Goal: Information Seeking & Learning: Learn about a topic

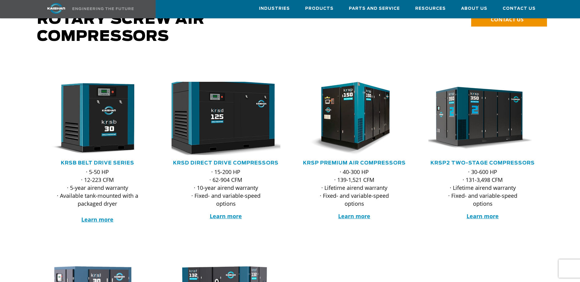
scroll to position [61, 0]
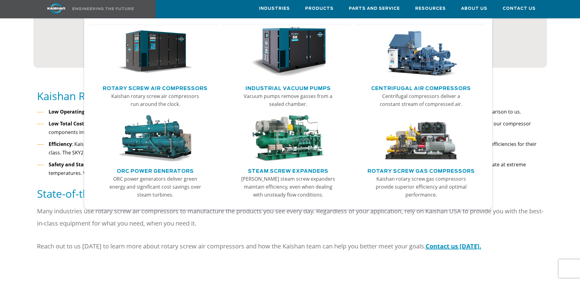
scroll to position [440, 0]
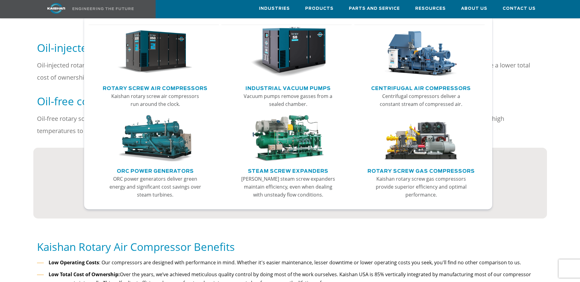
click at [150, 66] on img "Main menu" at bounding box center [154, 52] width 75 height 51
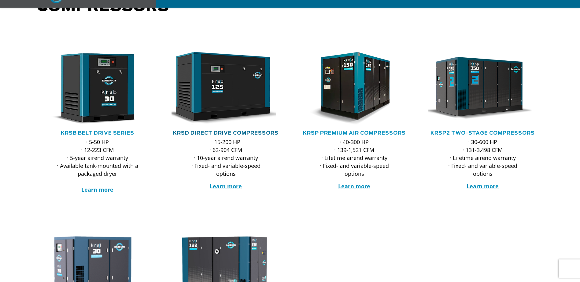
scroll to position [92, 0]
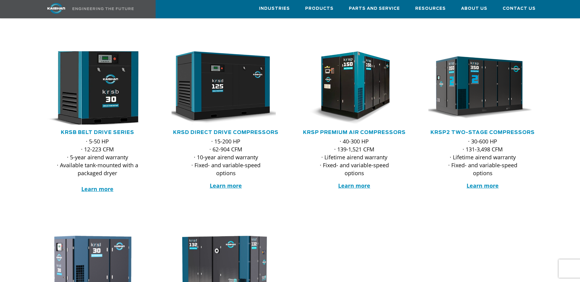
click at [105, 90] on img at bounding box center [93, 88] width 120 height 81
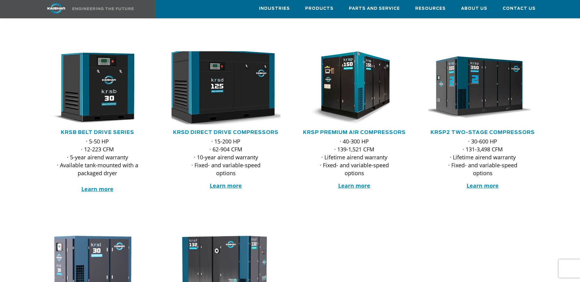
click at [218, 84] on img at bounding box center [221, 88] width 120 height 81
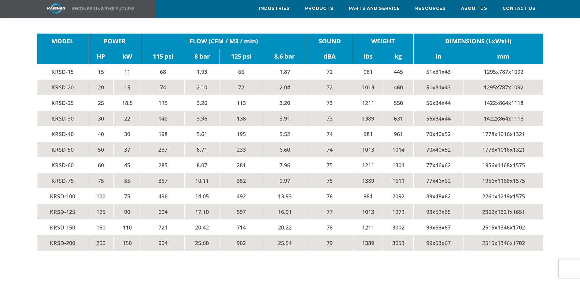
scroll to position [1008, 0]
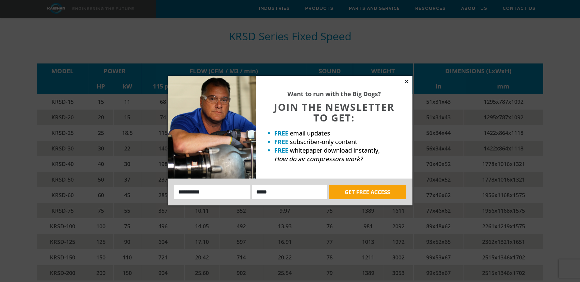
click at [405, 82] on icon at bounding box center [406, 81] width 3 height 3
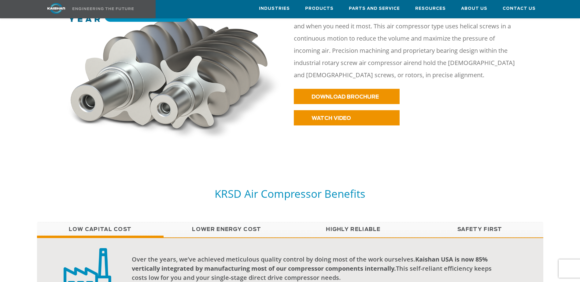
scroll to position [397, 0]
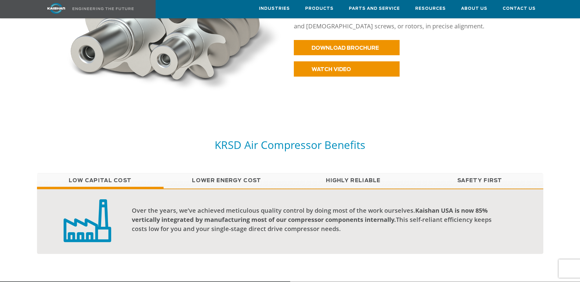
click at [235, 173] on link "Lower Energy Cost" at bounding box center [226, 180] width 126 height 15
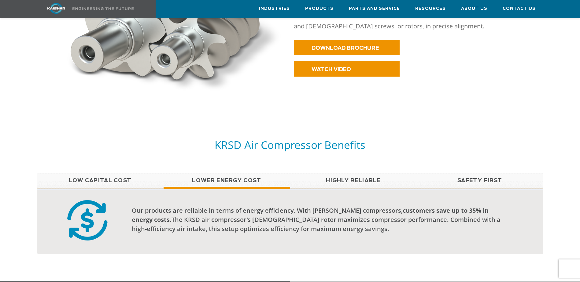
click at [341, 177] on link "Highly Reliable" at bounding box center [353, 180] width 126 height 15
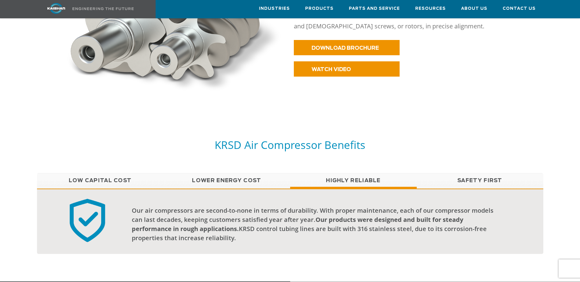
click at [257, 174] on link "Lower Energy Cost" at bounding box center [226, 180] width 126 height 15
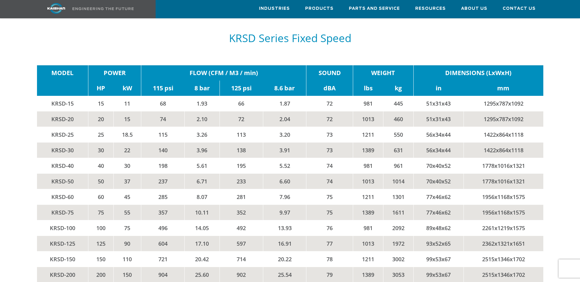
scroll to position [1008, 0]
